Goal: Information Seeking & Learning: Check status

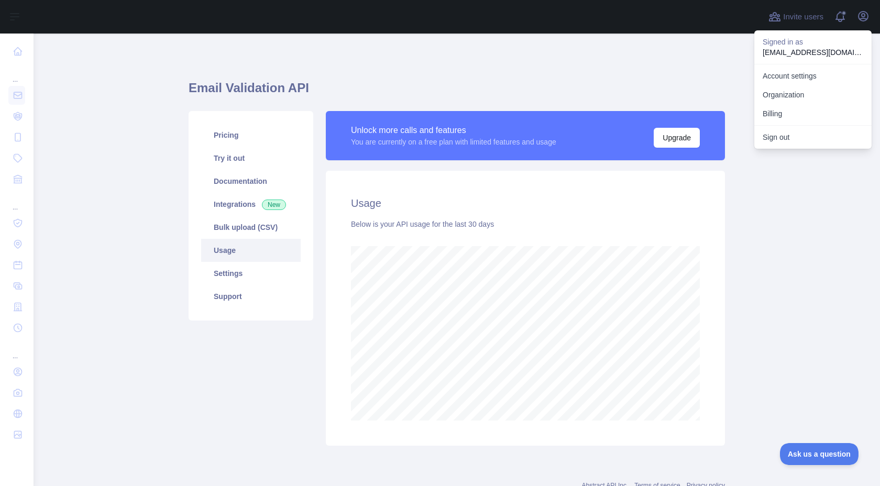
scroll to position [452, 846]
